Goal: Find specific page/section: Find specific page/section

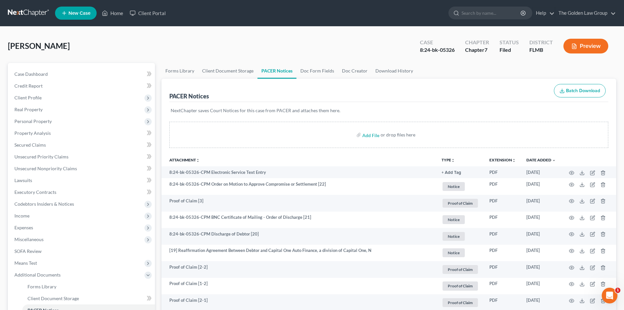
drag, startPoint x: 0, startPoint y: 0, endPoint x: 28, endPoint y: 14, distance: 31.4
click at [28, 14] on link at bounding box center [29, 13] width 42 height 12
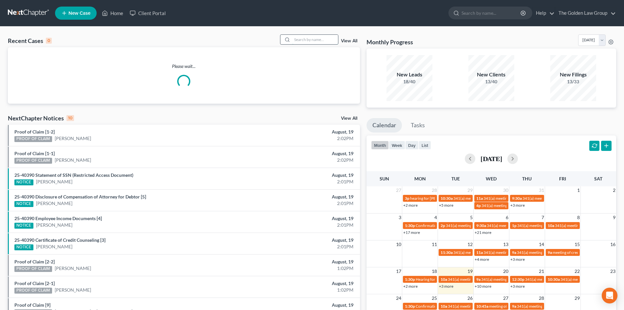
click at [300, 41] on input "search" at bounding box center [315, 40] width 46 height 10
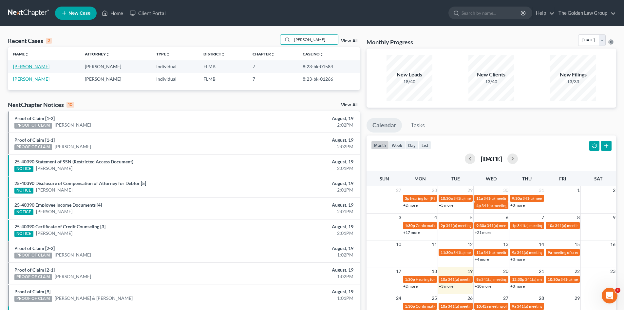
type input "cooper"
click at [34, 68] on link "Cooper, Dayna" at bounding box center [31, 67] width 36 height 6
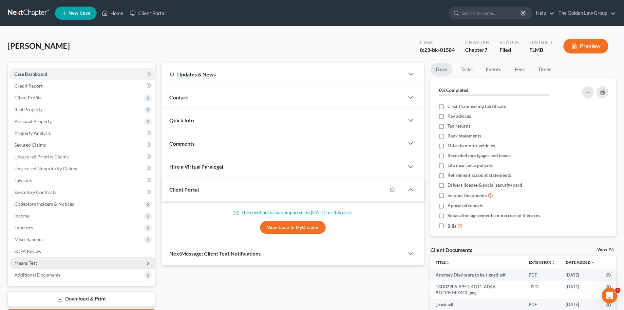
drag, startPoint x: 57, startPoint y: 274, endPoint x: 66, endPoint y: 266, distance: 11.6
click at [57, 274] on span "Additional Documents" at bounding box center [37, 275] width 46 height 6
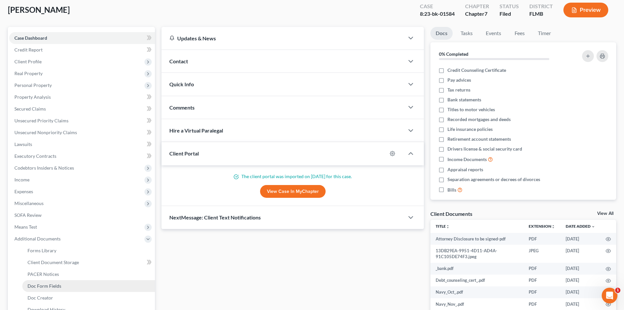
scroll to position [112, 0]
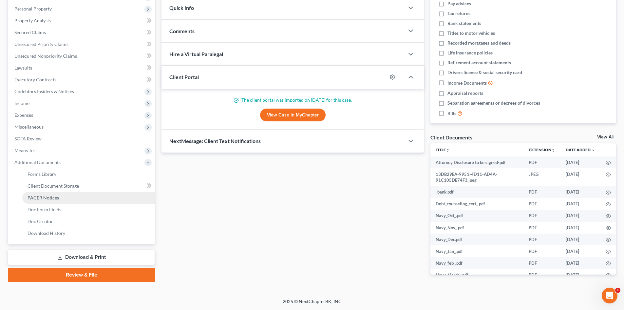
click at [57, 195] on span "PACER Notices" at bounding box center [43, 198] width 31 height 6
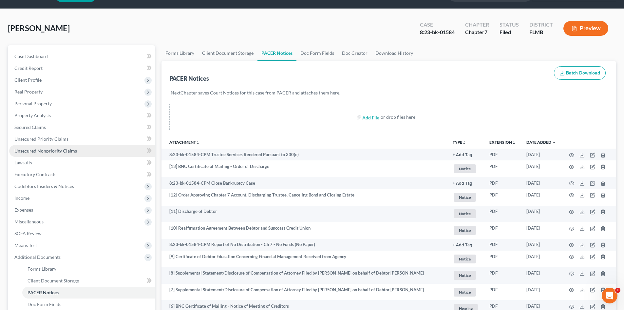
scroll to position [33, 0]
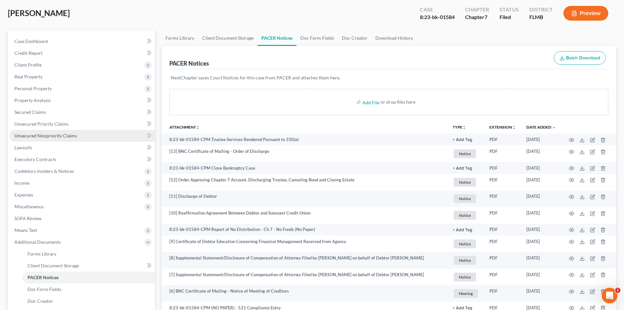
click at [42, 133] on span "Unsecured Nonpriority Claims" at bounding box center [45, 136] width 63 height 6
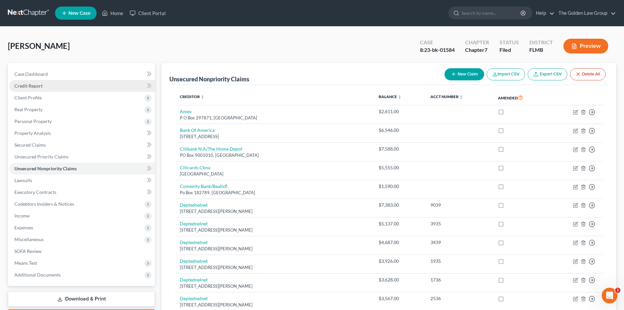
click at [43, 83] on link "Credit Report" at bounding box center [82, 86] width 146 height 12
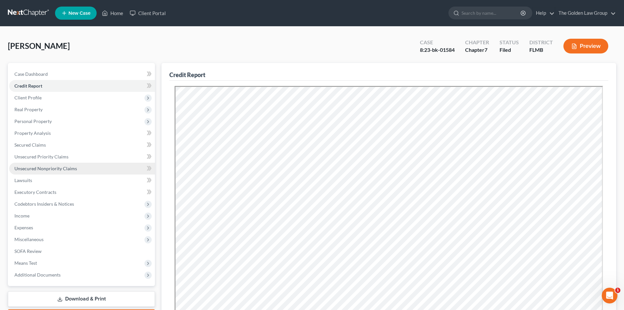
click at [52, 167] on span "Unsecured Nonpriority Claims" at bounding box center [45, 169] width 63 height 6
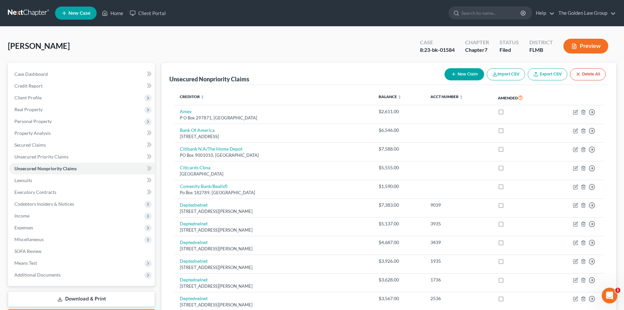
click at [580, 49] on button "Preview" at bounding box center [586, 46] width 45 height 15
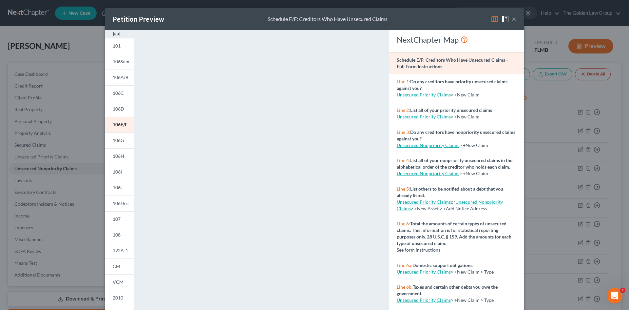
click at [492, 19] on img at bounding box center [495, 19] width 8 height 8
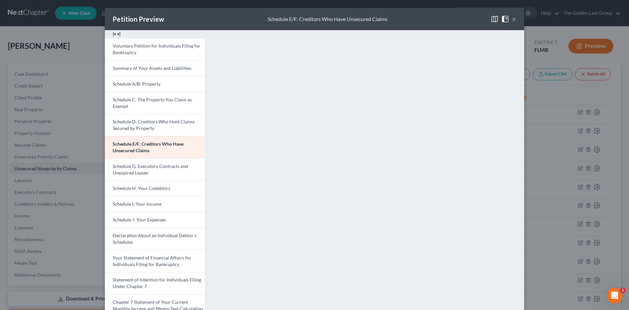
click at [513, 20] on button "×" at bounding box center [514, 19] width 5 height 8
